Goal: Information Seeking & Learning: Find specific fact

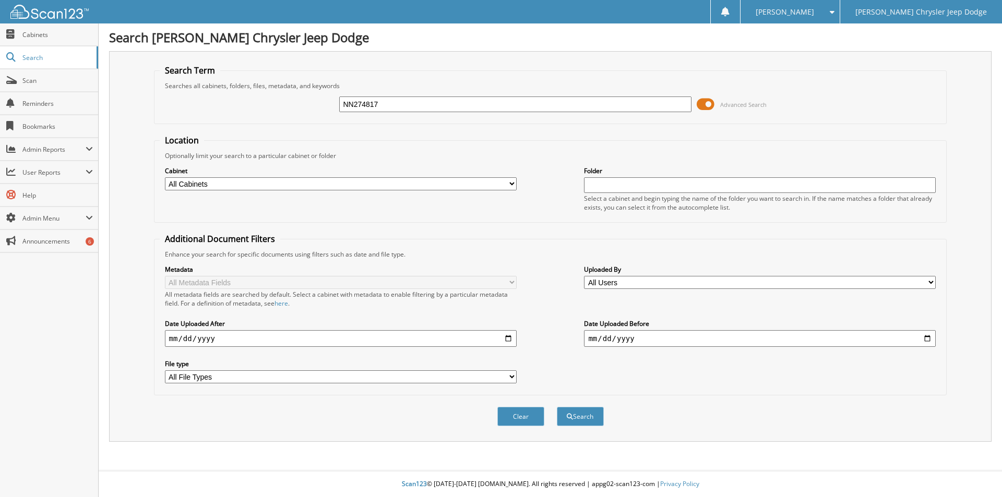
type input "NN274817"
click at [557, 407] on button "Search" at bounding box center [580, 416] width 47 height 19
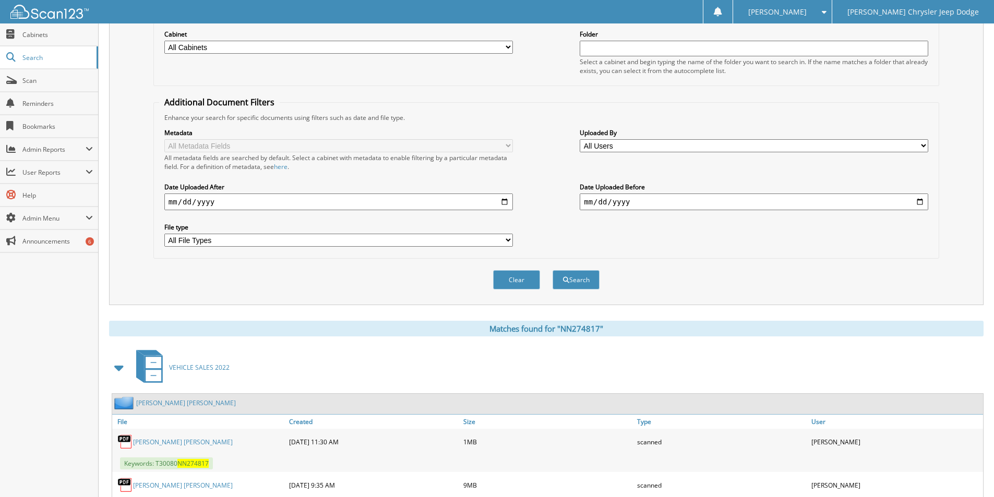
scroll to position [301, 0]
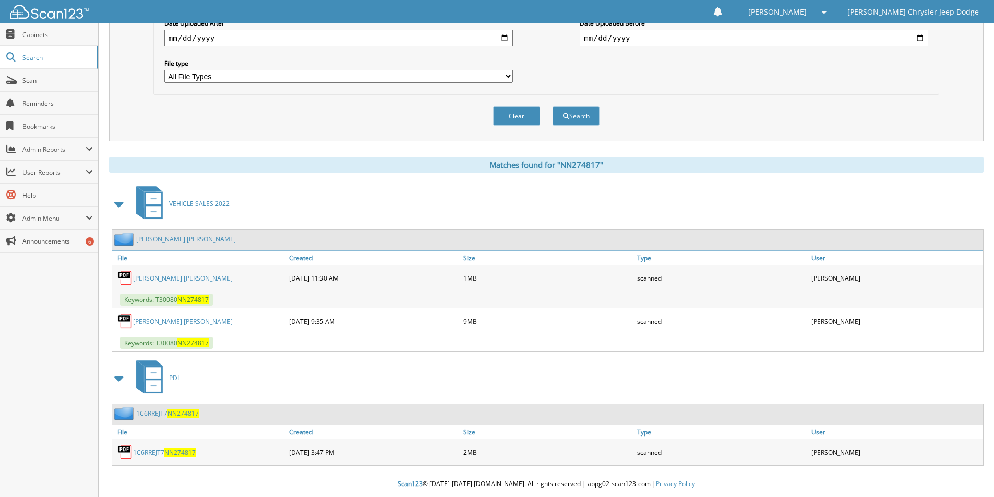
click at [159, 237] on link "Deol, Manjit Singh" at bounding box center [186, 239] width 100 height 9
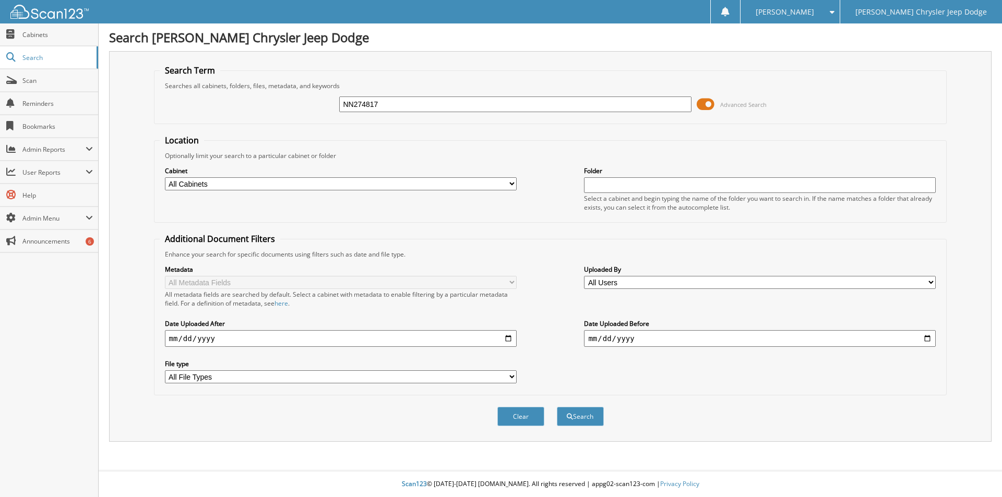
type input "NN274817"
click at [557, 407] on button "Search" at bounding box center [580, 416] width 47 height 19
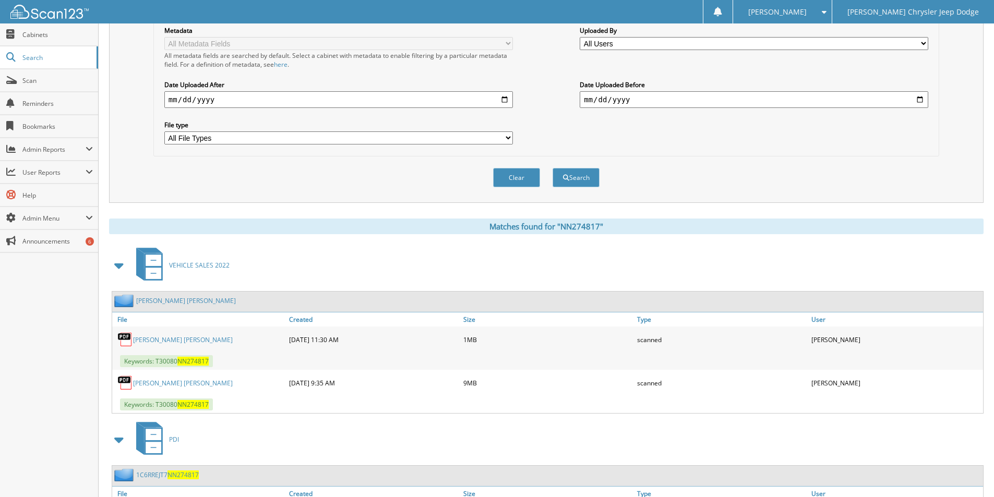
scroll to position [301, 0]
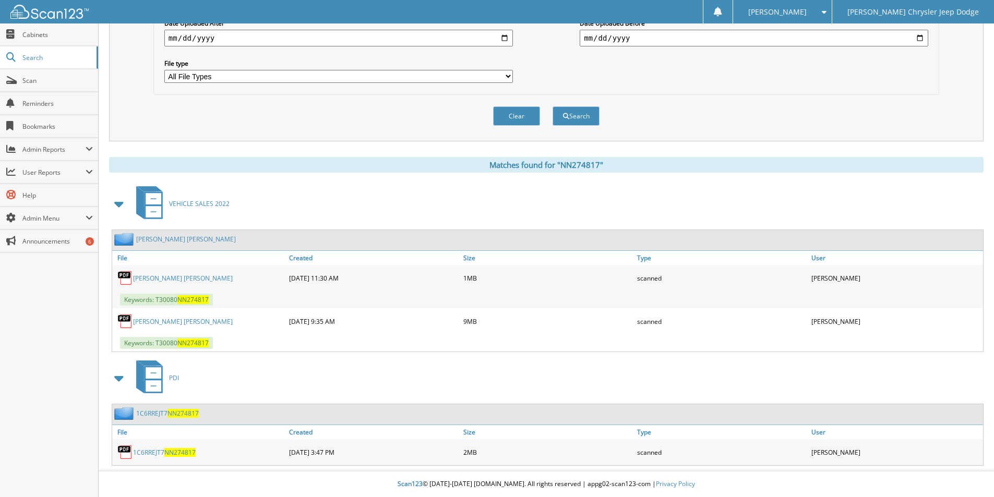
click at [153, 410] on link "1C6RREJT7 NN274817" at bounding box center [167, 413] width 63 height 9
